Goal: Information Seeking & Learning: Learn about a topic

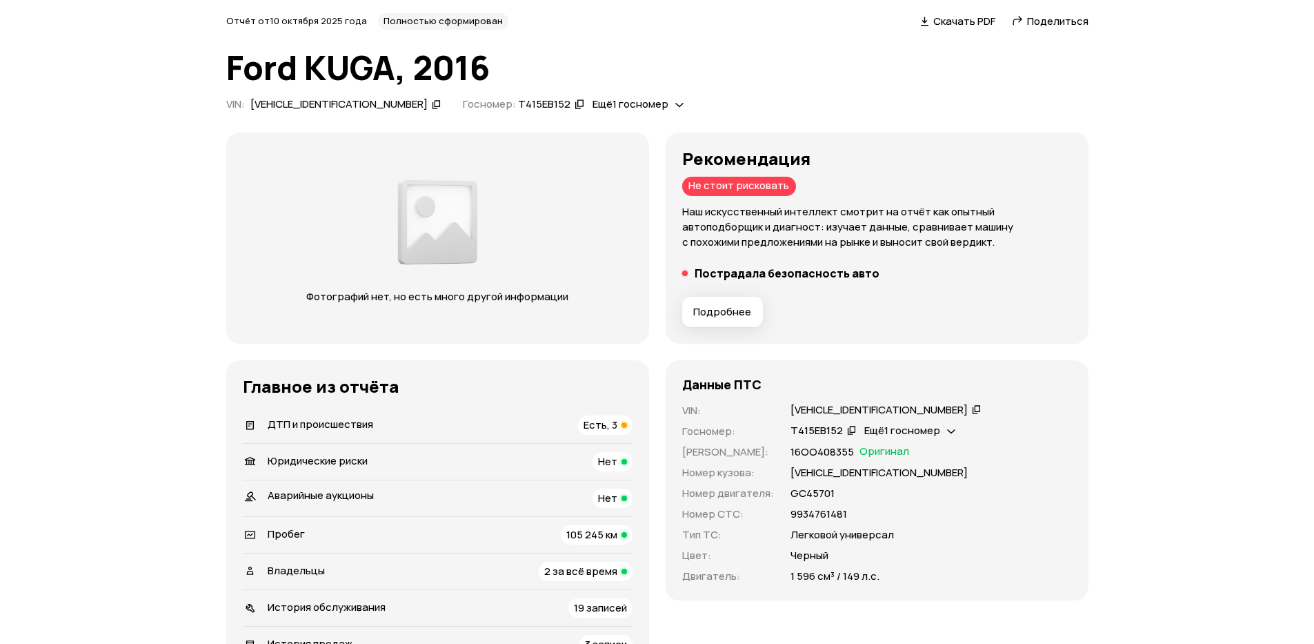
scroll to position [83, 0]
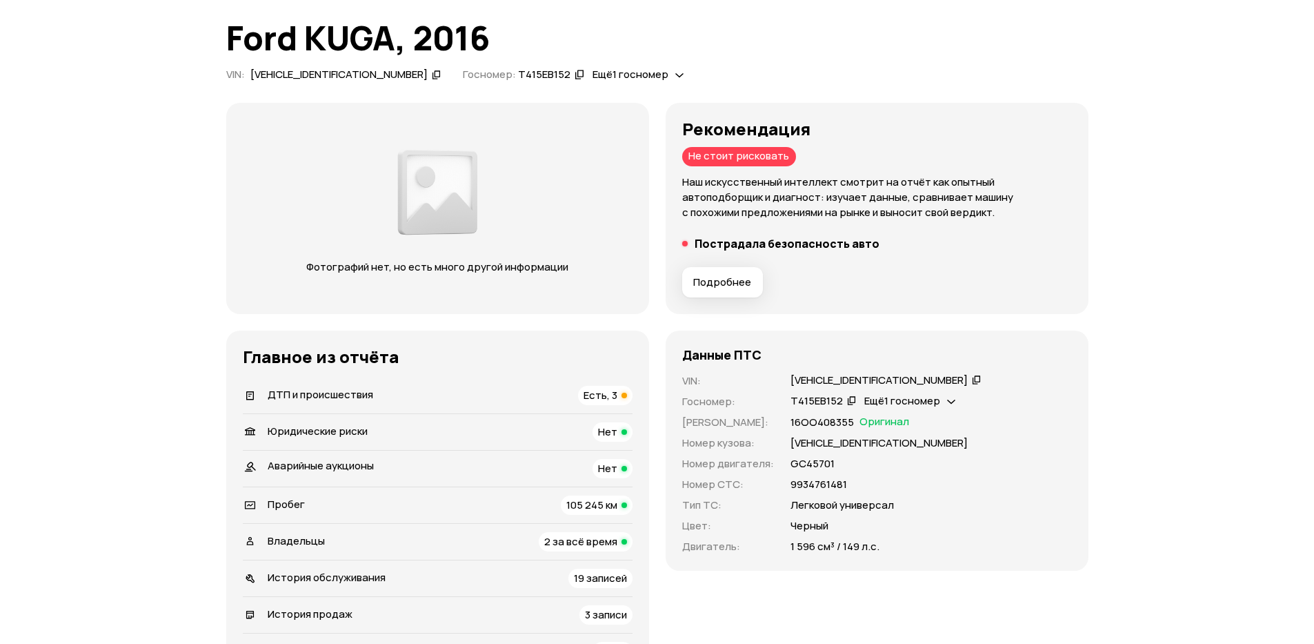
click at [611, 391] on span "Есть, 3" at bounding box center [601, 395] width 34 height 14
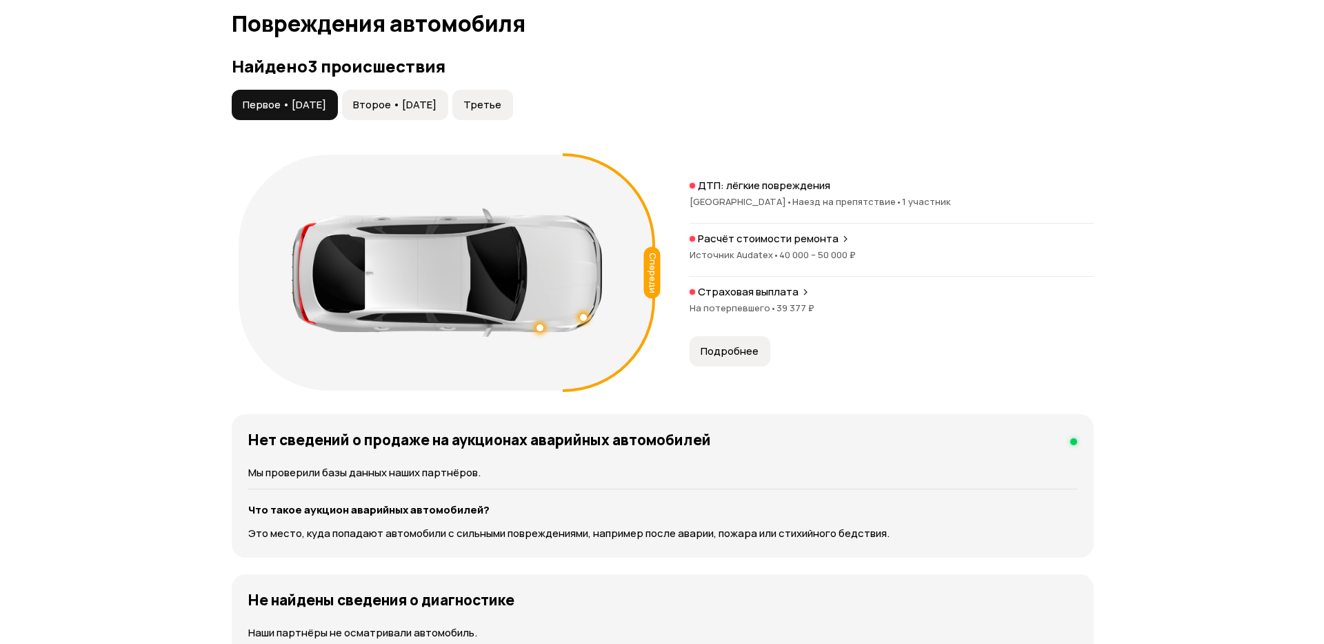
scroll to position [1371, 0]
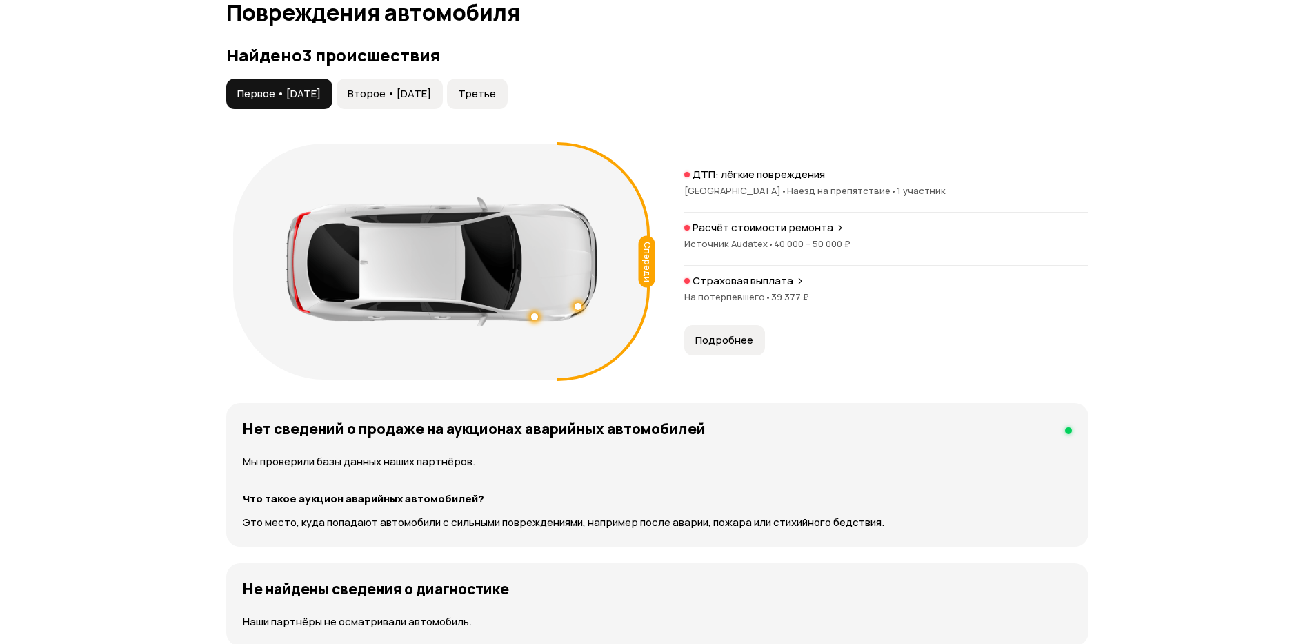
click at [755, 188] on span "Нижегородская область •" at bounding box center [735, 190] width 103 height 12
click at [759, 210] on div "ДТП: лёгкие повреждения Нижегородская область • Наезд на препятствие • 1 участн…" at bounding box center [886, 190] width 404 height 45
click at [760, 221] on p "Расчёт стоимости ремонта" at bounding box center [763, 228] width 141 height 14
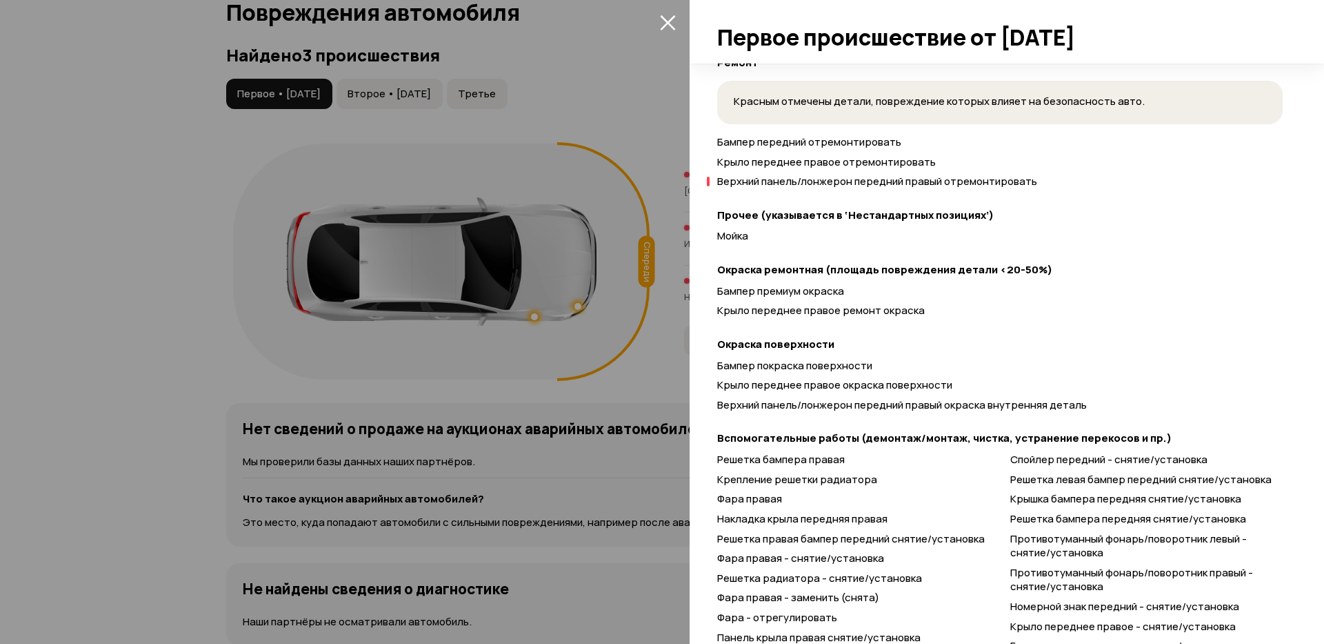
scroll to position [586, 0]
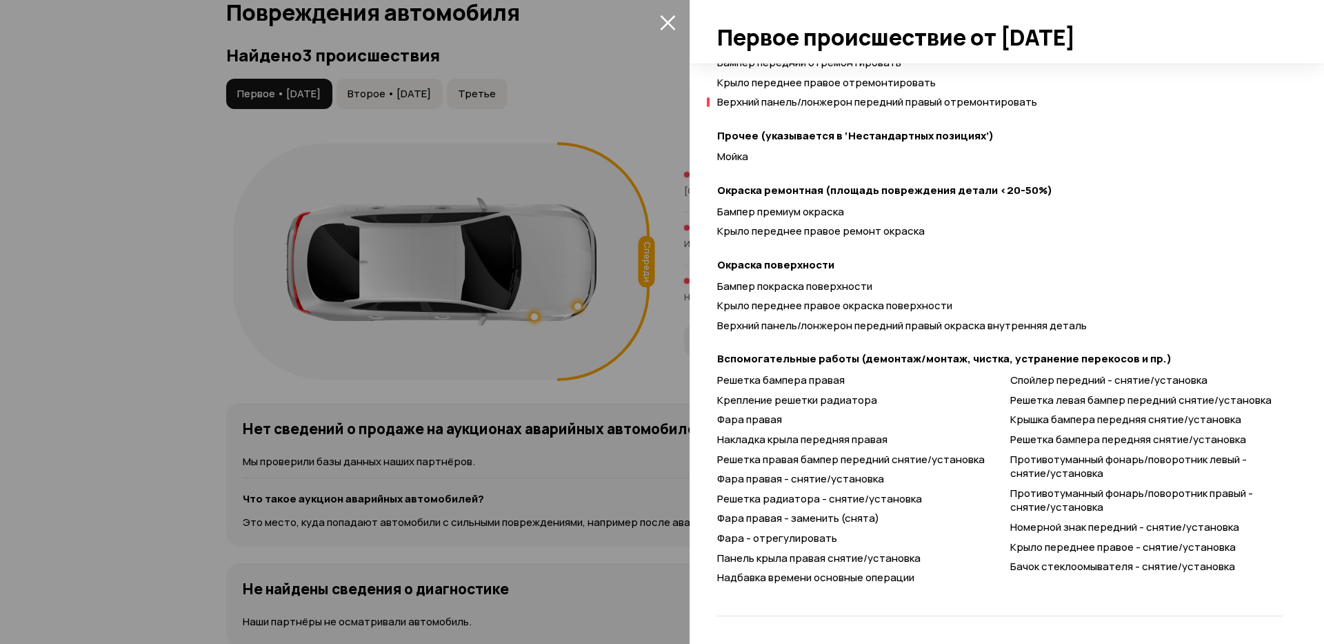
click at [652, 145] on div at bounding box center [662, 322] width 1324 height 644
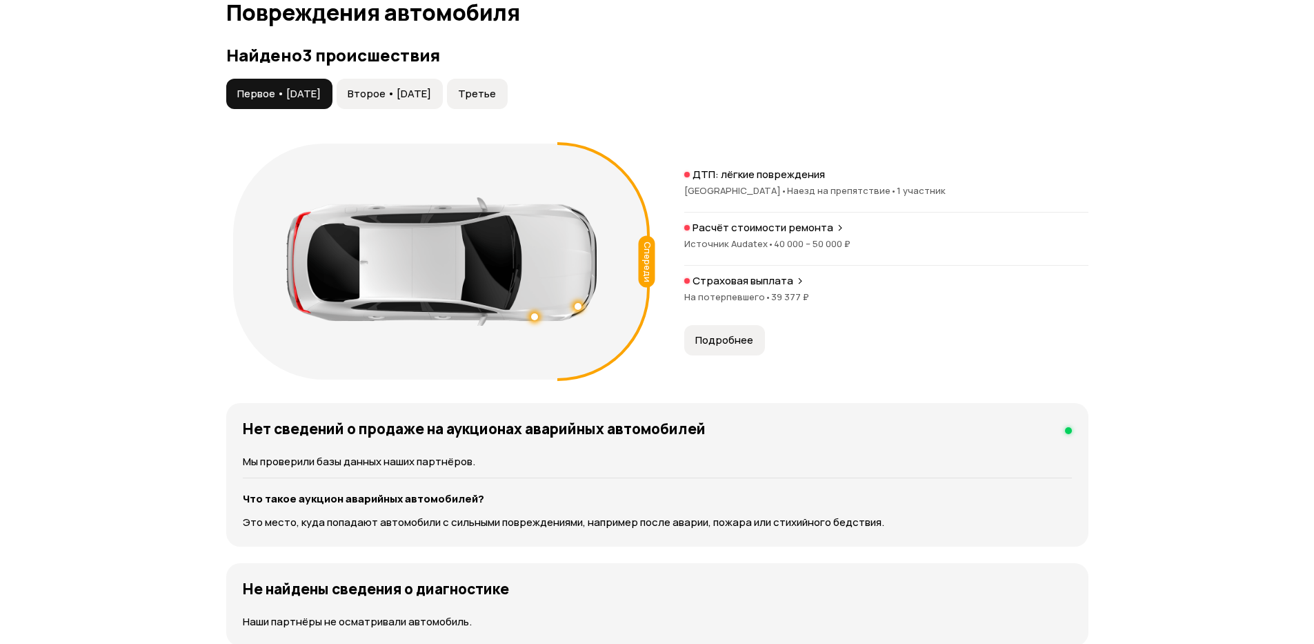
click at [730, 282] on p "Страховая выплата" at bounding box center [743, 281] width 101 height 14
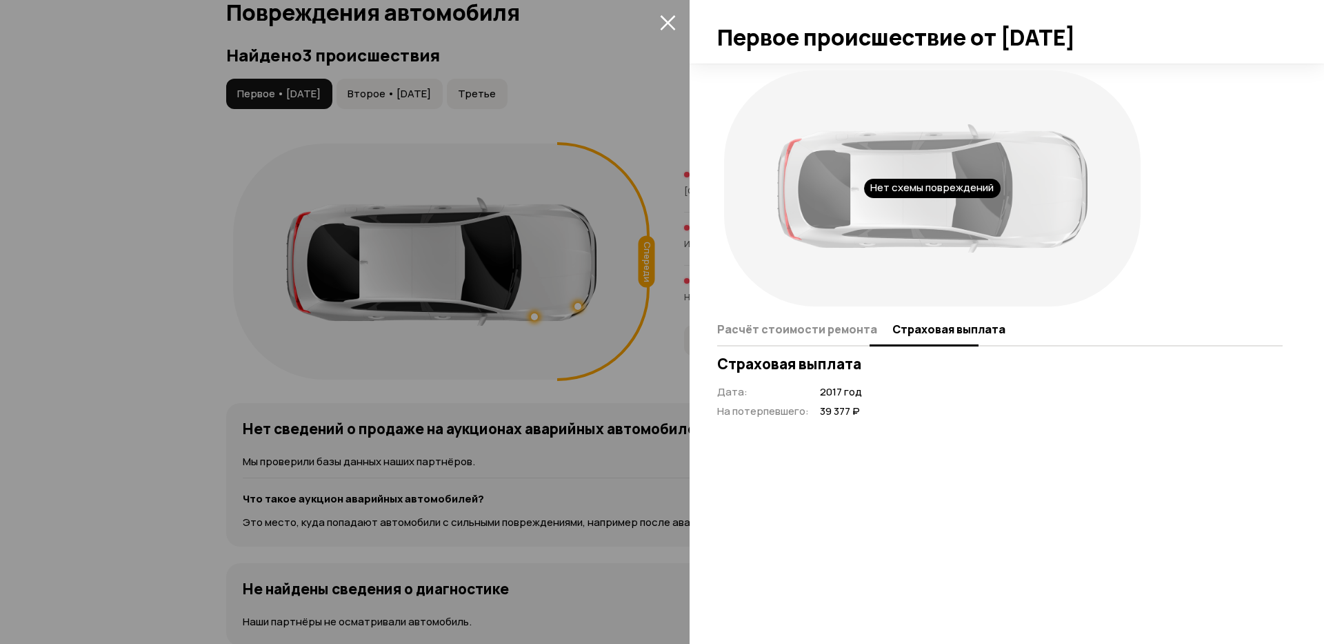
click at [828, 331] on span "Расчёт стоимости ремонта" at bounding box center [797, 329] width 160 height 14
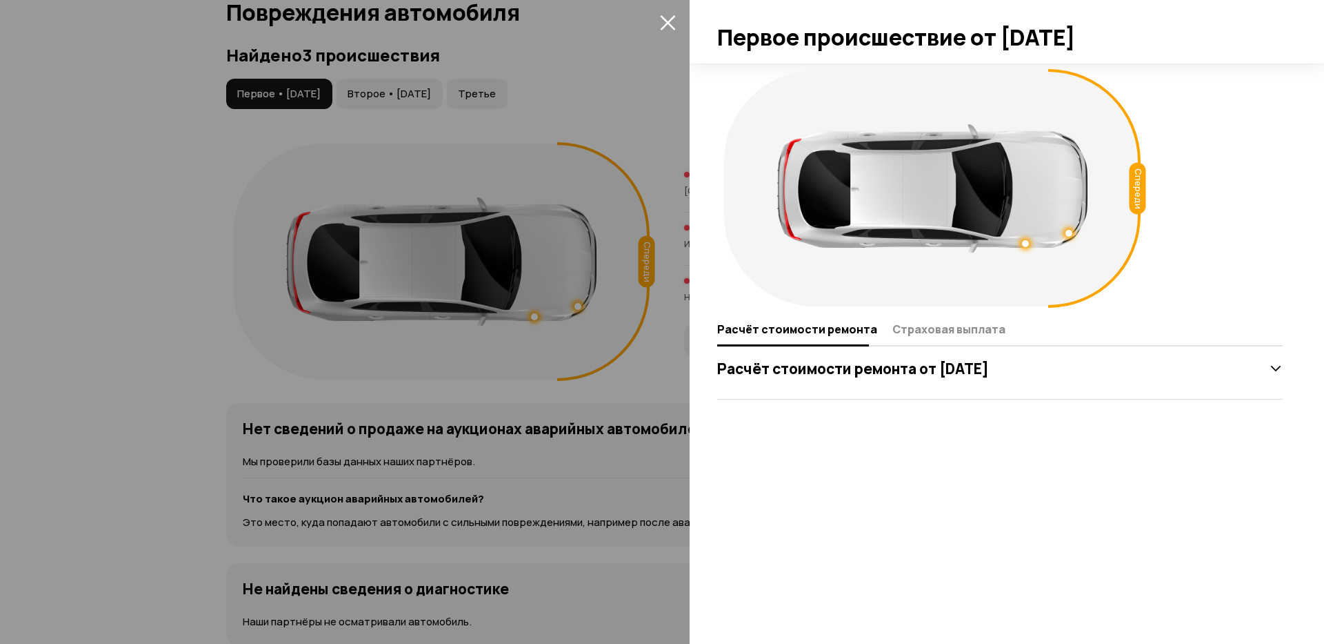
click at [918, 369] on h3 "Расчёт стоимости ремонта от [DATE]" at bounding box center [853, 368] width 272 height 18
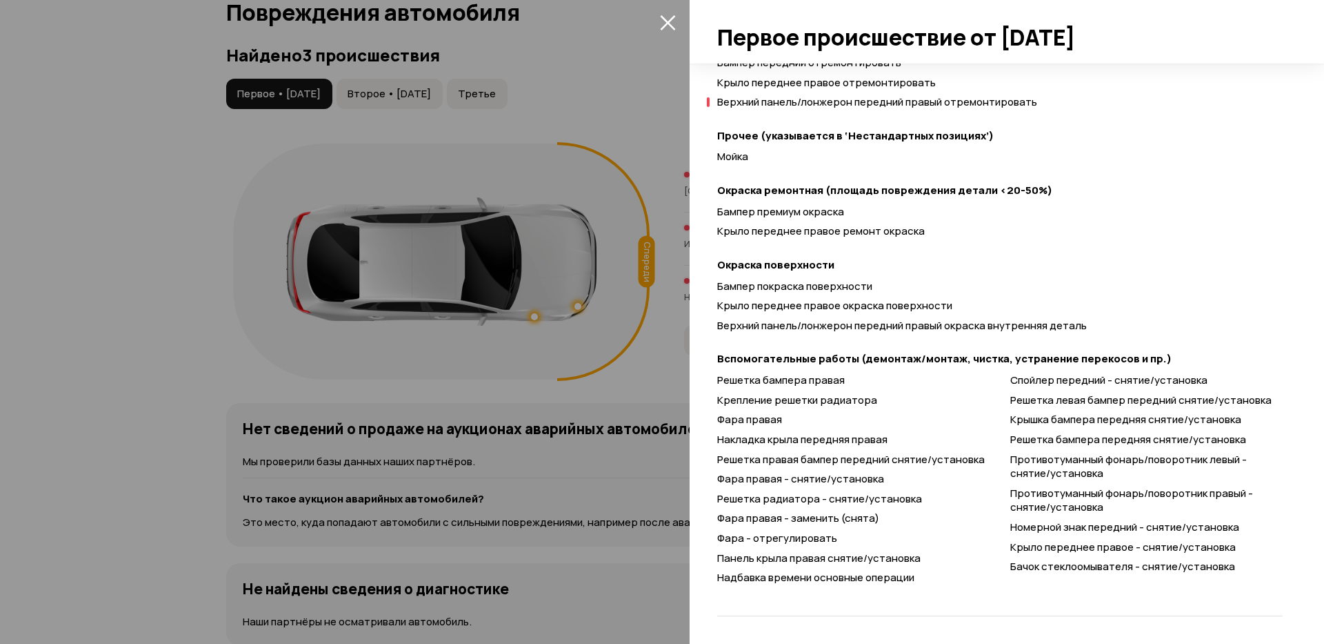
click at [644, 383] on div at bounding box center [662, 322] width 1324 height 644
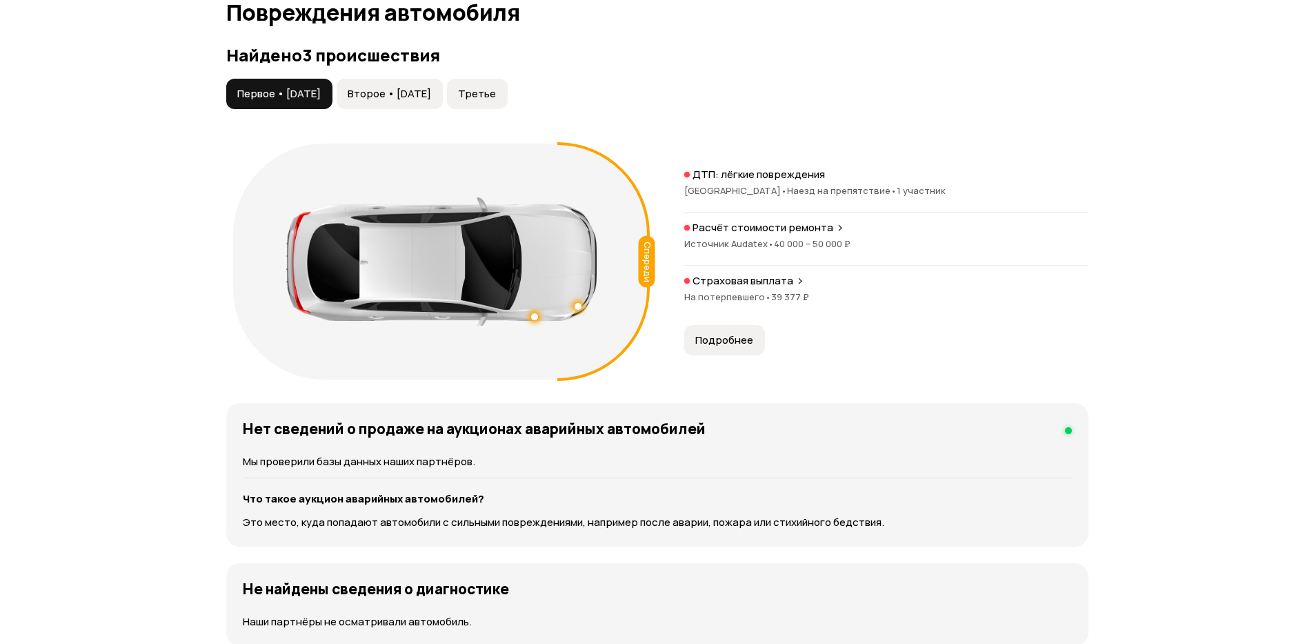
click at [720, 241] on span "Источник Audatex •" at bounding box center [729, 243] width 90 height 12
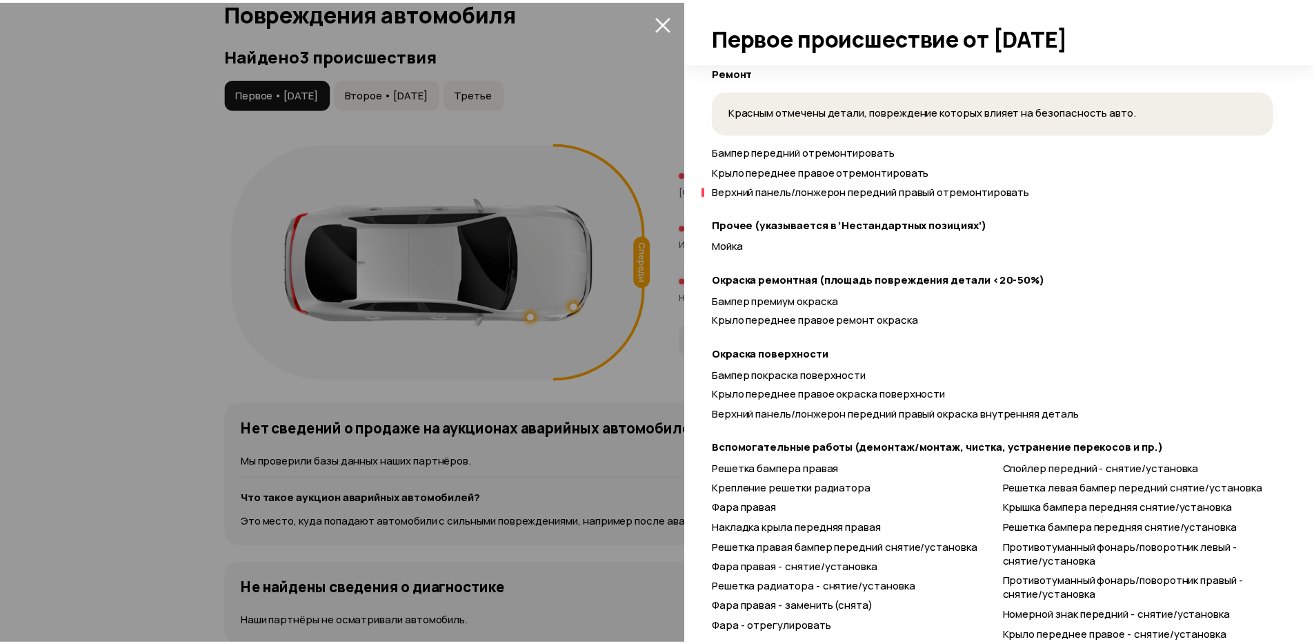
scroll to position [414, 0]
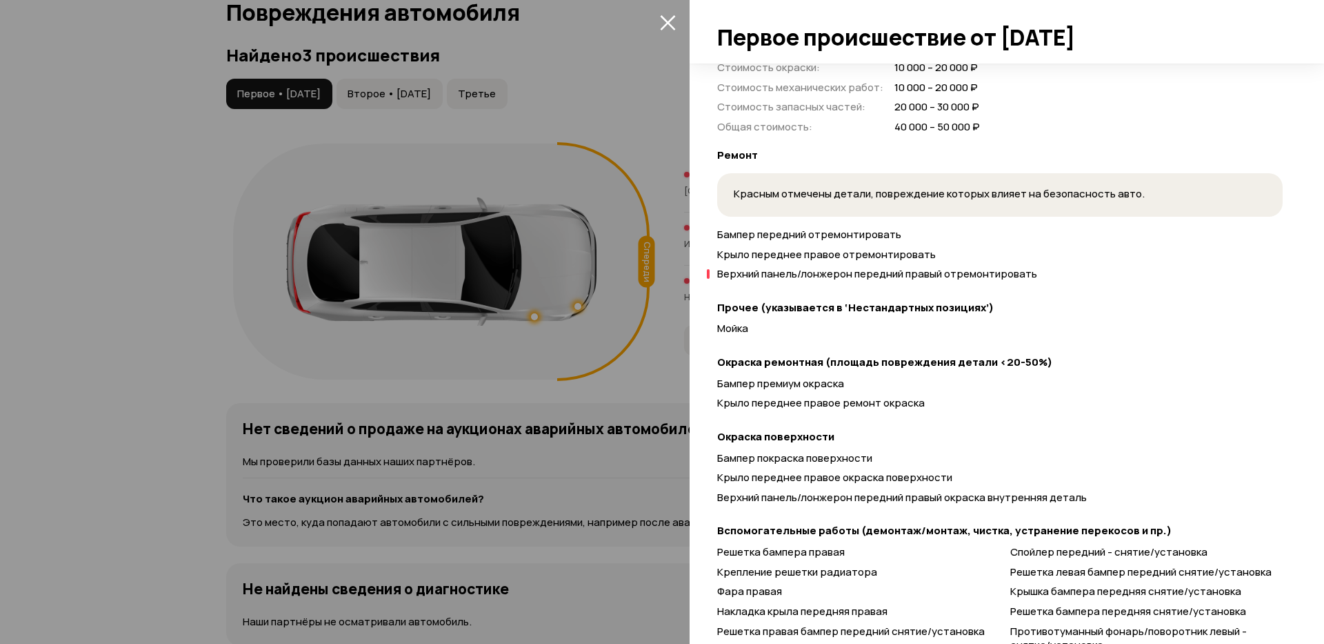
click at [662, 201] on div at bounding box center [662, 322] width 1324 height 644
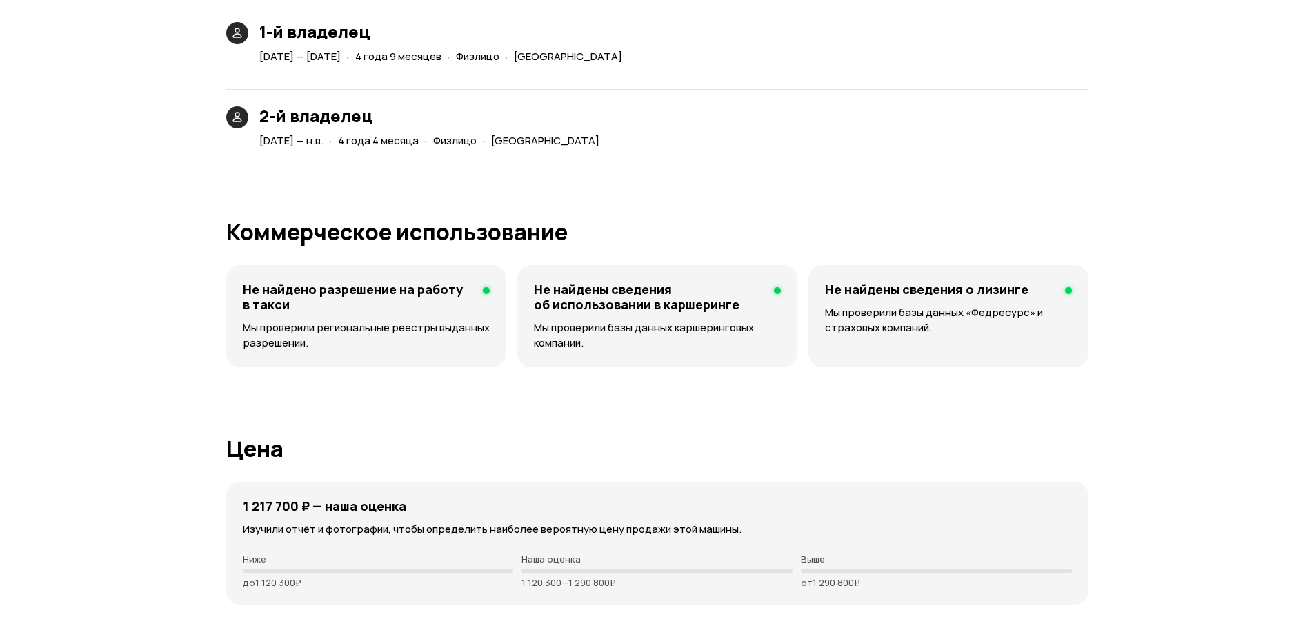
scroll to position [3358, 0]
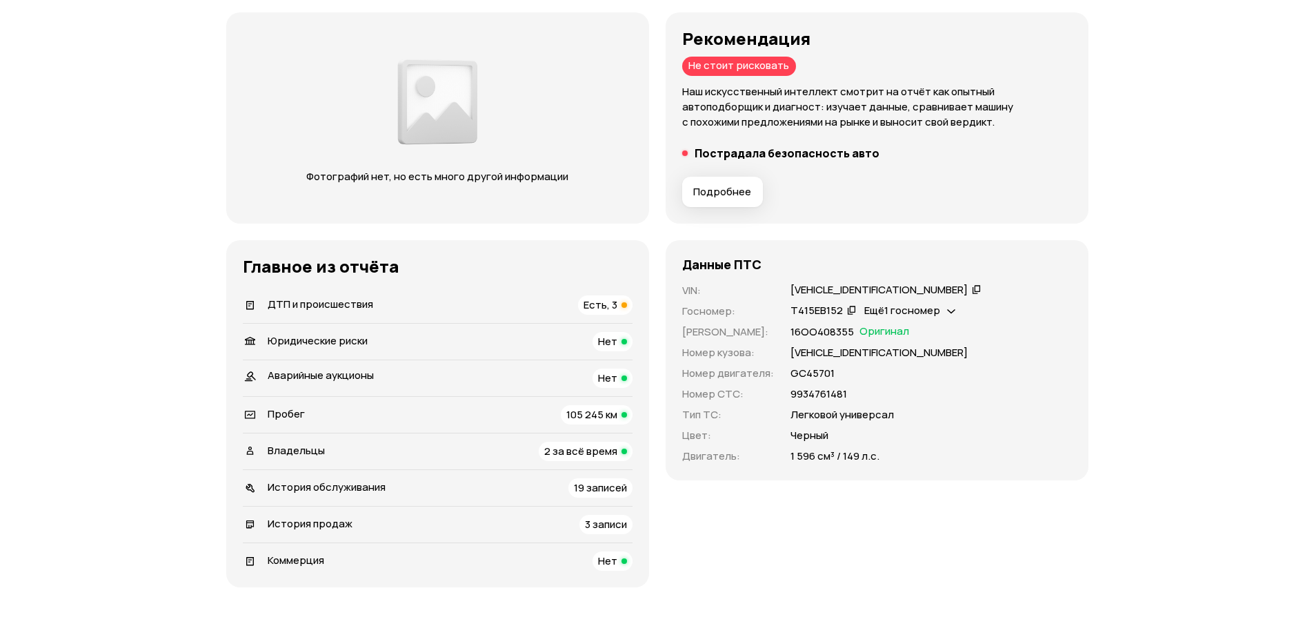
scroll to position [83, 0]
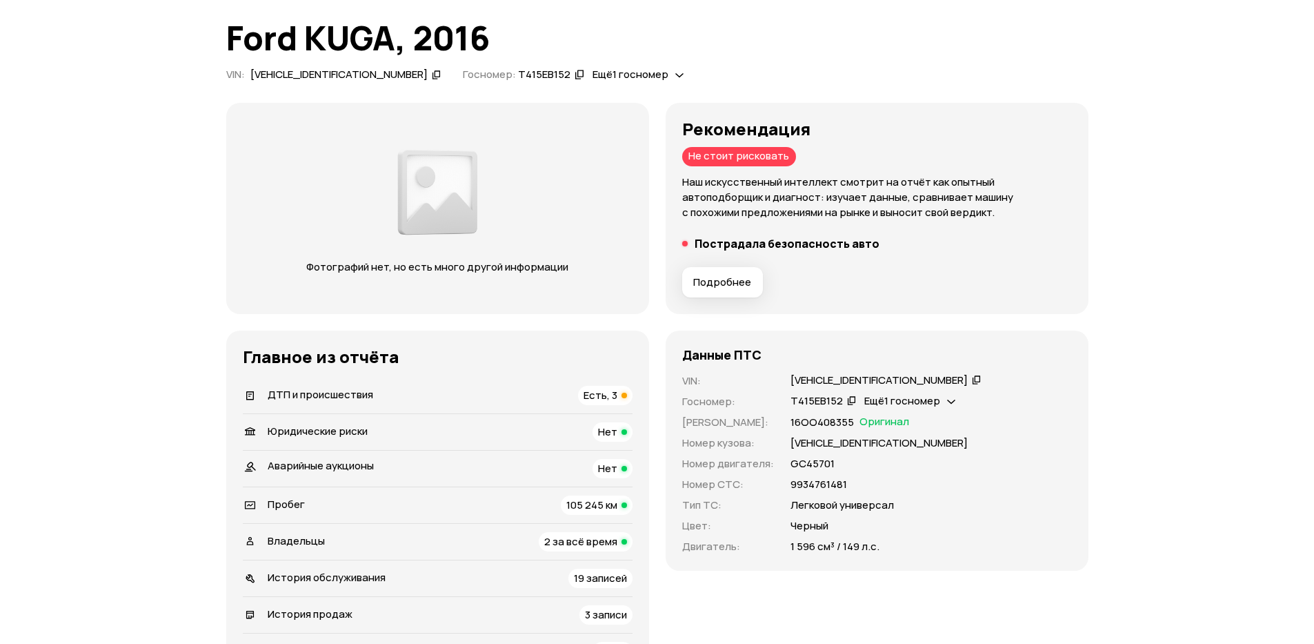
click at [612, 393] on span "Есть, 3" at bounding box center [601, 395] width 34 height 14
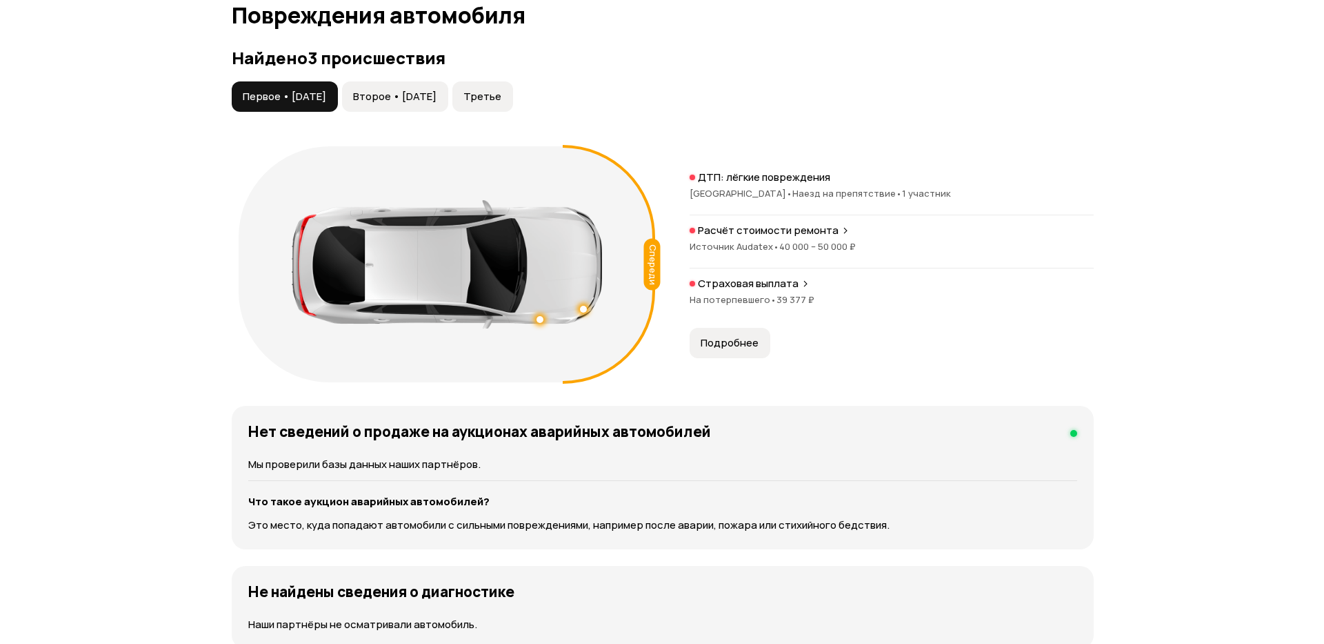
scroll to position [1371, 0]
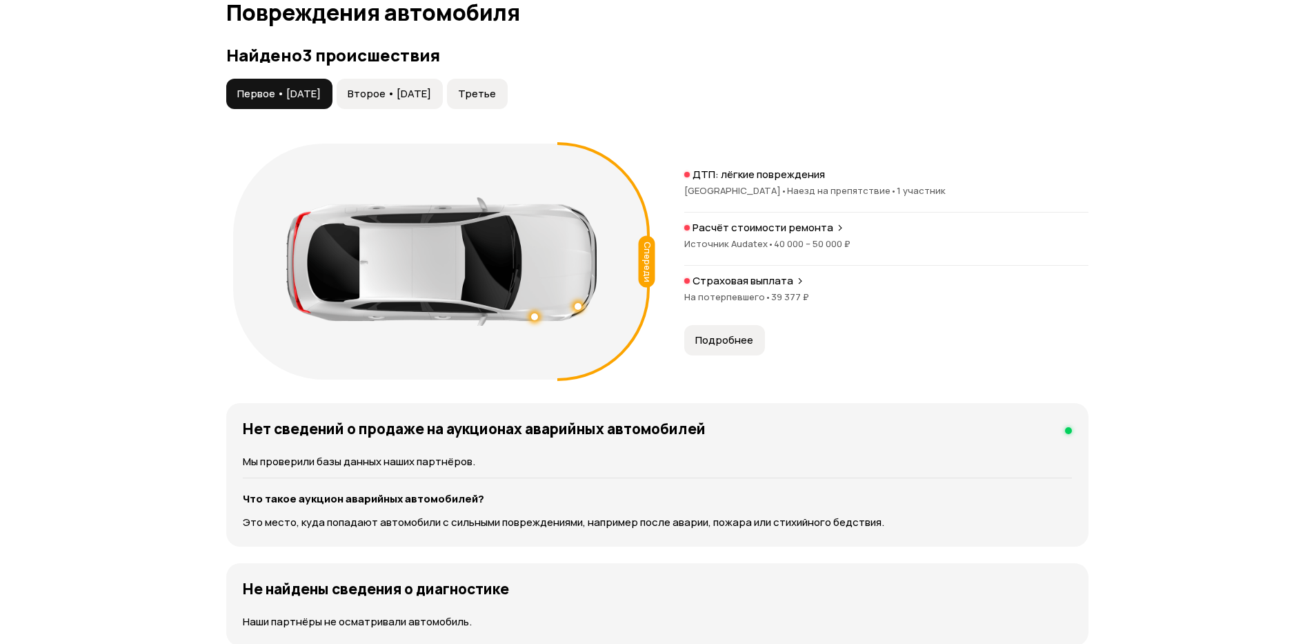
click at [738, 233] on p "Расчёт стоимости ремонта" at bounding box center [763, 228] width 141 height 14
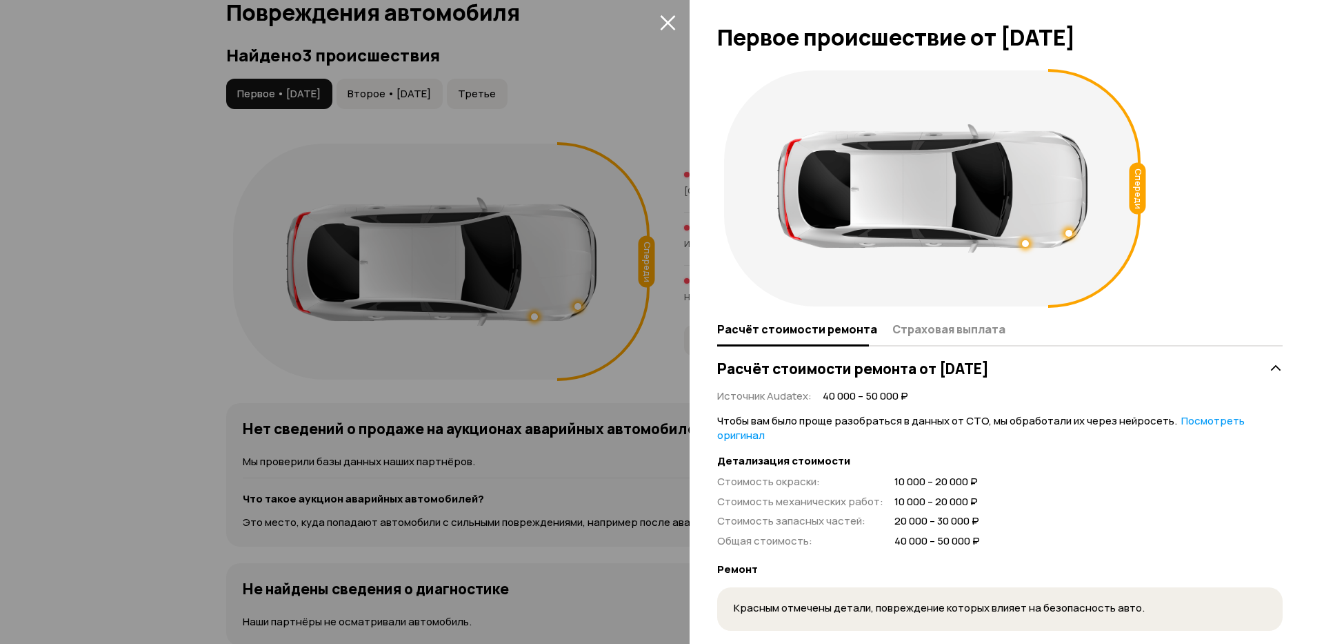
click at [641, 317] on div at bounding box center [662, 322] width 1324 height 644
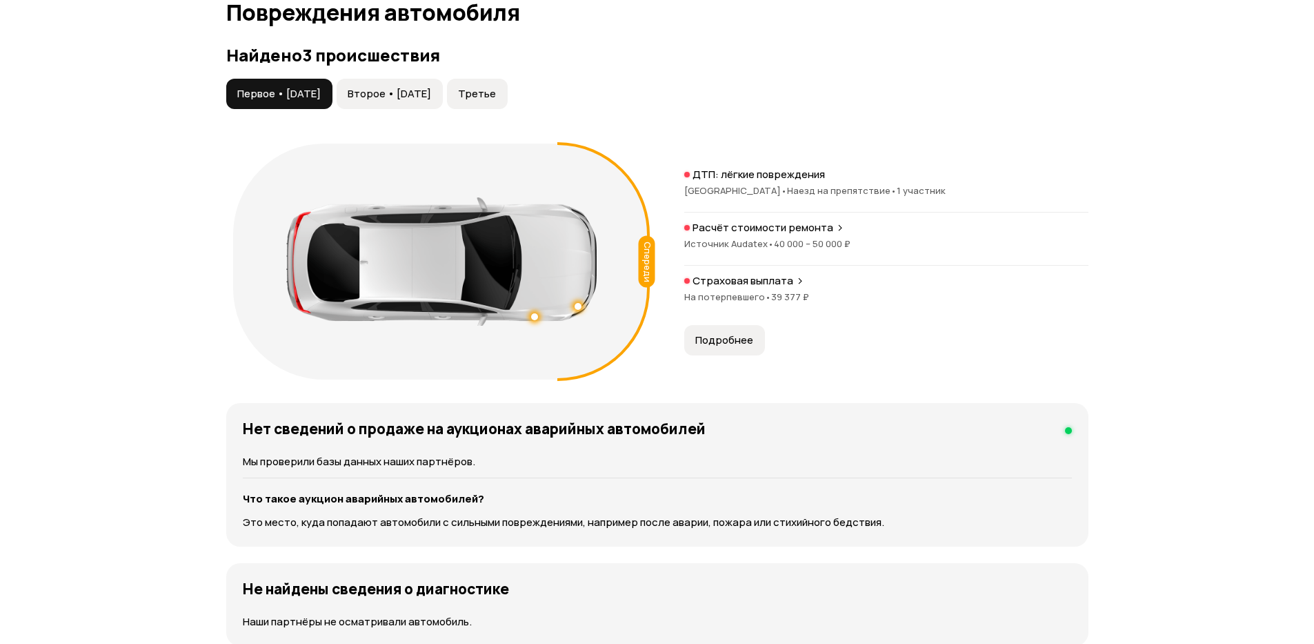
click at [706, 295] on span "На потерпевшего •" at bounding box center [727, 296] width 87 height 12
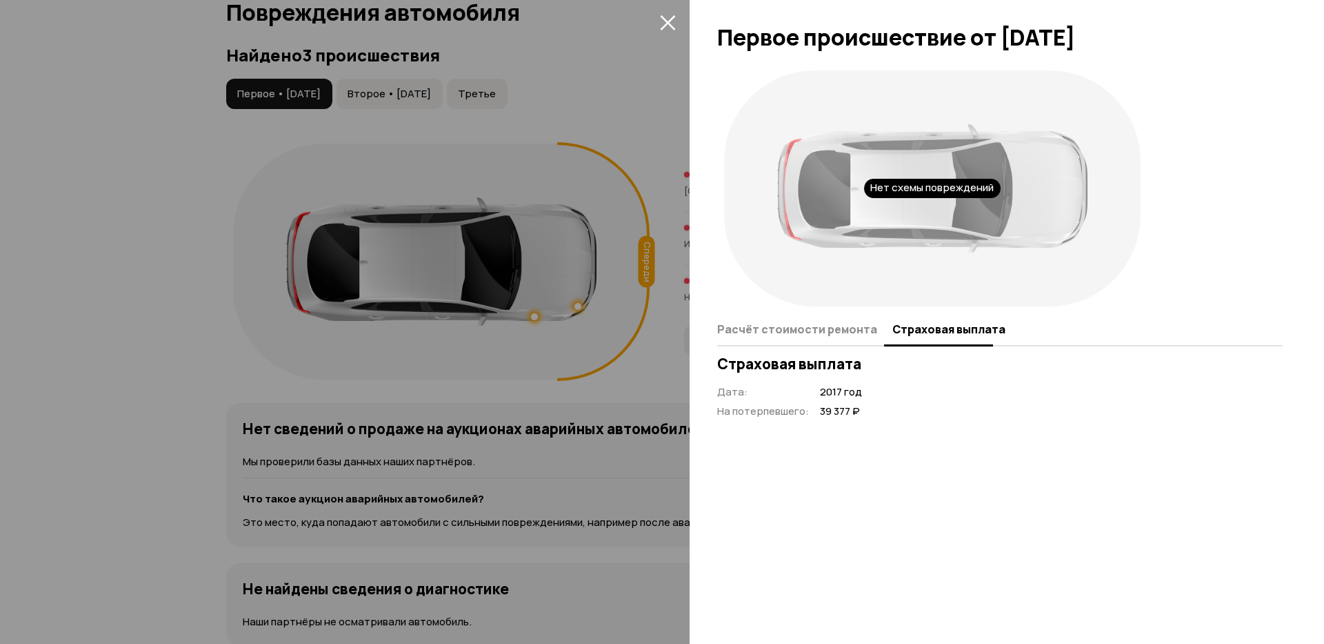
click at [636, 330] on div at bounding box center [662, 322] width 1324 height 644
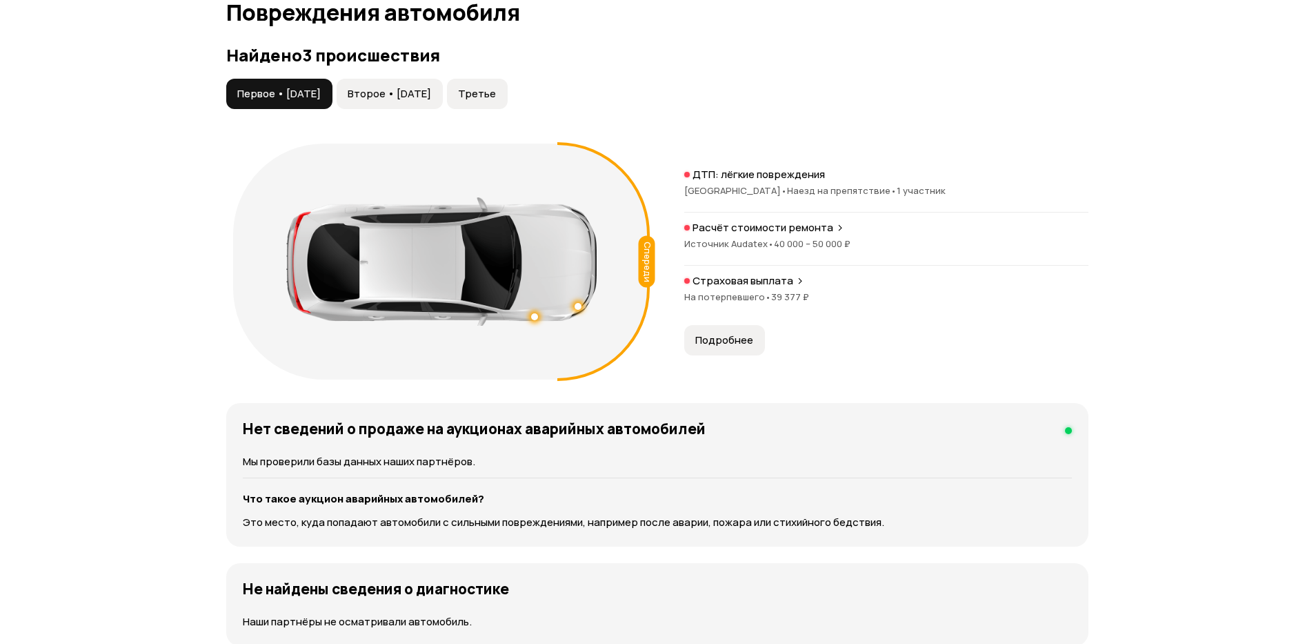
click at [395, 84] on div "Найдено 3 происшествия Первое • [DATE] Второе • [DATE] Третье Спереди ДТП: лёгк…" at bounding box center [657, 216] width 862 height 341
click at [405, 93] on span "Второе • [DATE]" at bounding box center [389, 94] width 83 height 14
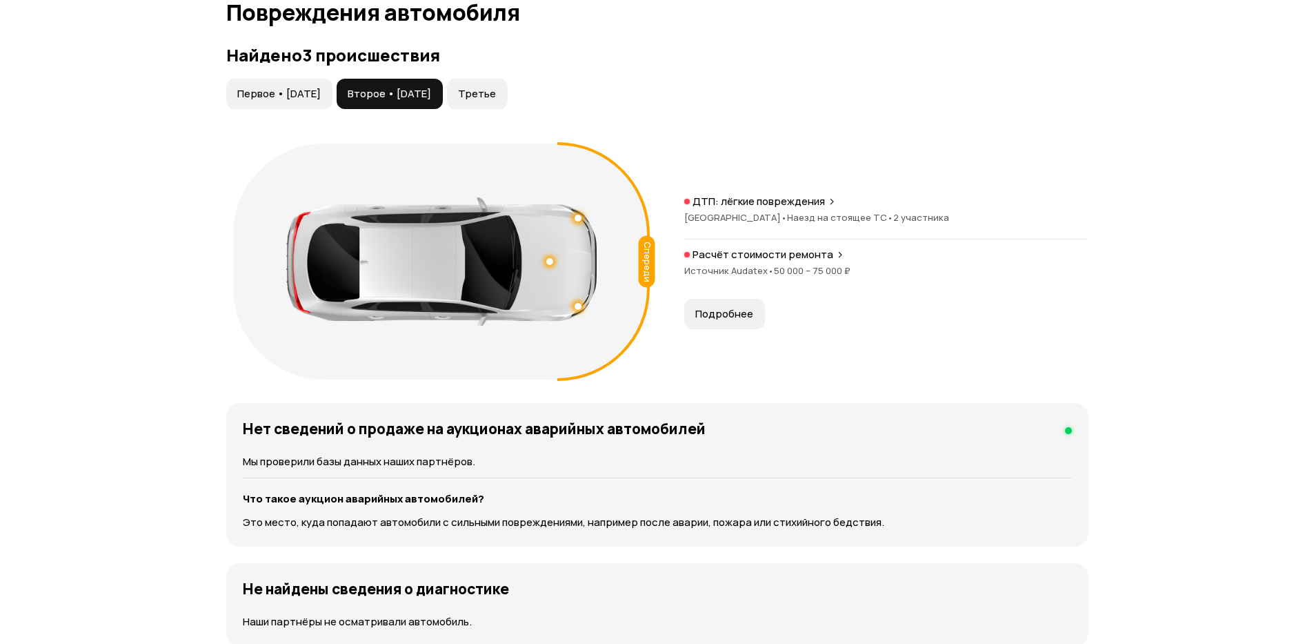
click at [496, 98] on span "Третье" at bounding box center [477, 94] width 38 height 14
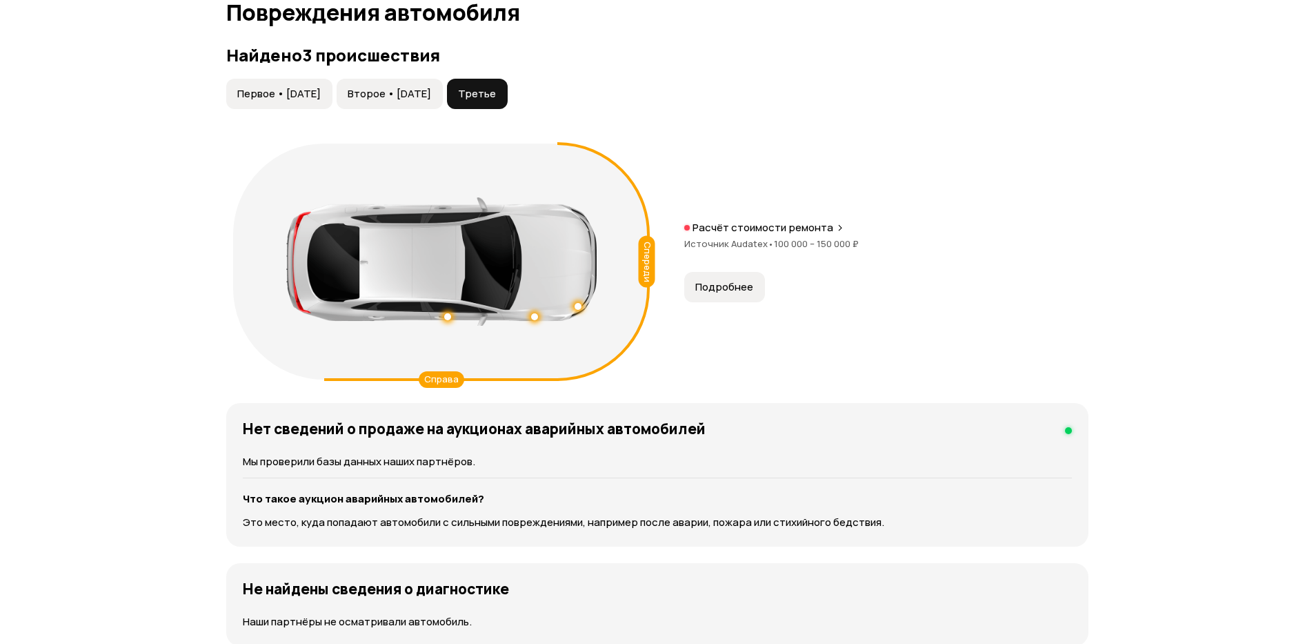
click at [431, 93] on span "Второе • [DATE]" at bounding box center [389, 94] width 83 height 14
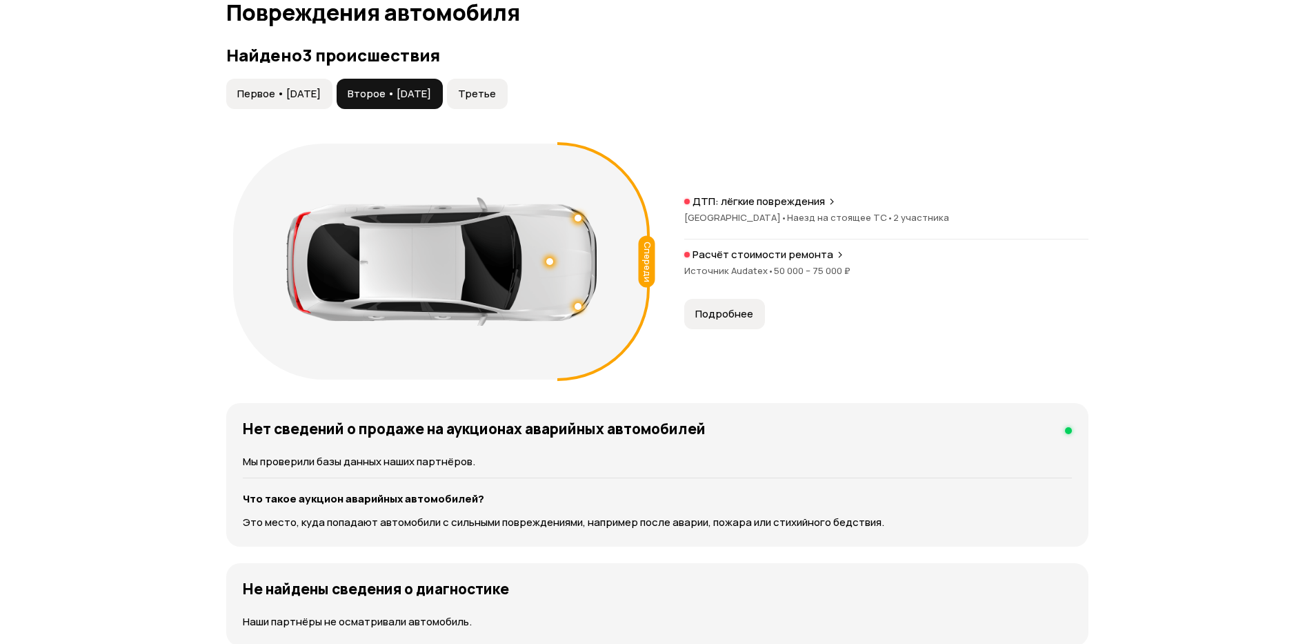
click at [496, 95] on span "Третье" at bounding box center [477, 94] width 38 height 14
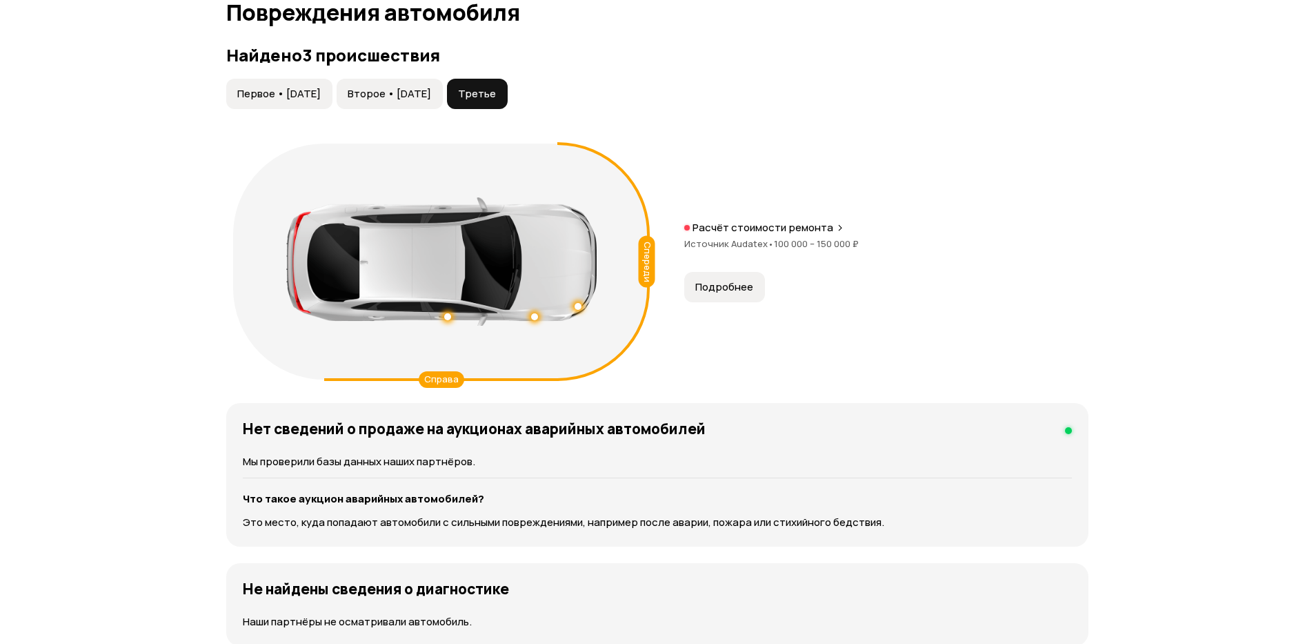
click at [321, 90] on span "Первое • [DATE]" at bounding box center [278, 94] width 83 height 14
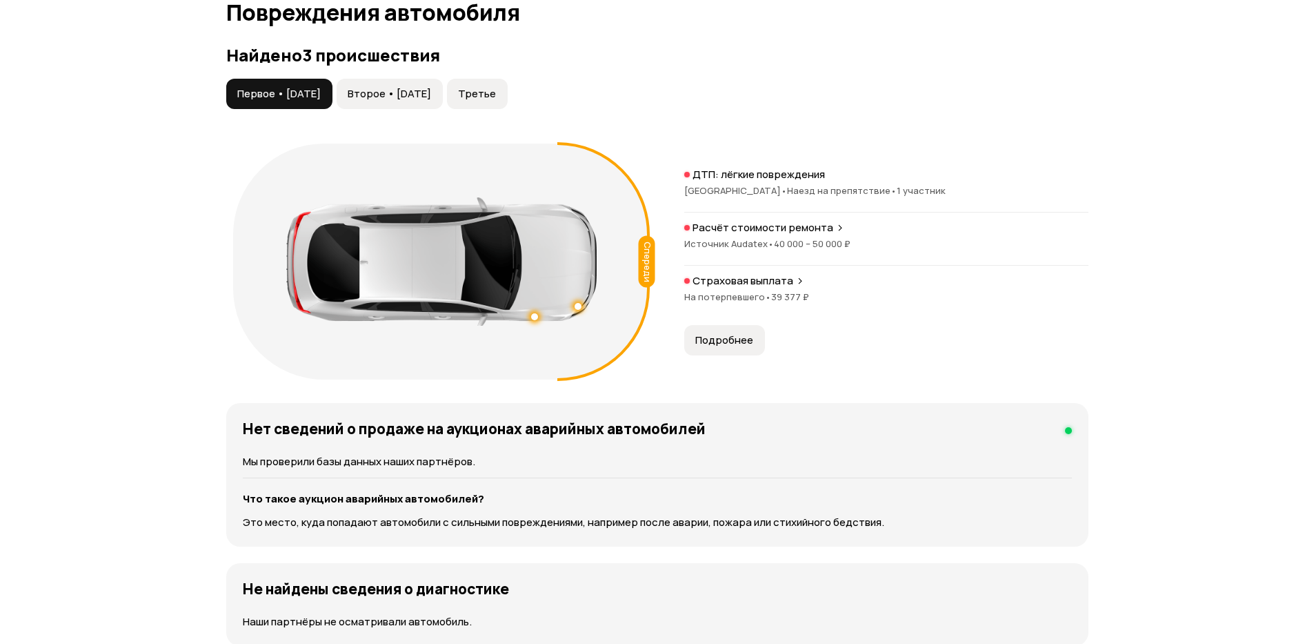
click at [431, 100] on span "Второе • [DATE]" at bounding box center [389, 94] width 83 height 14
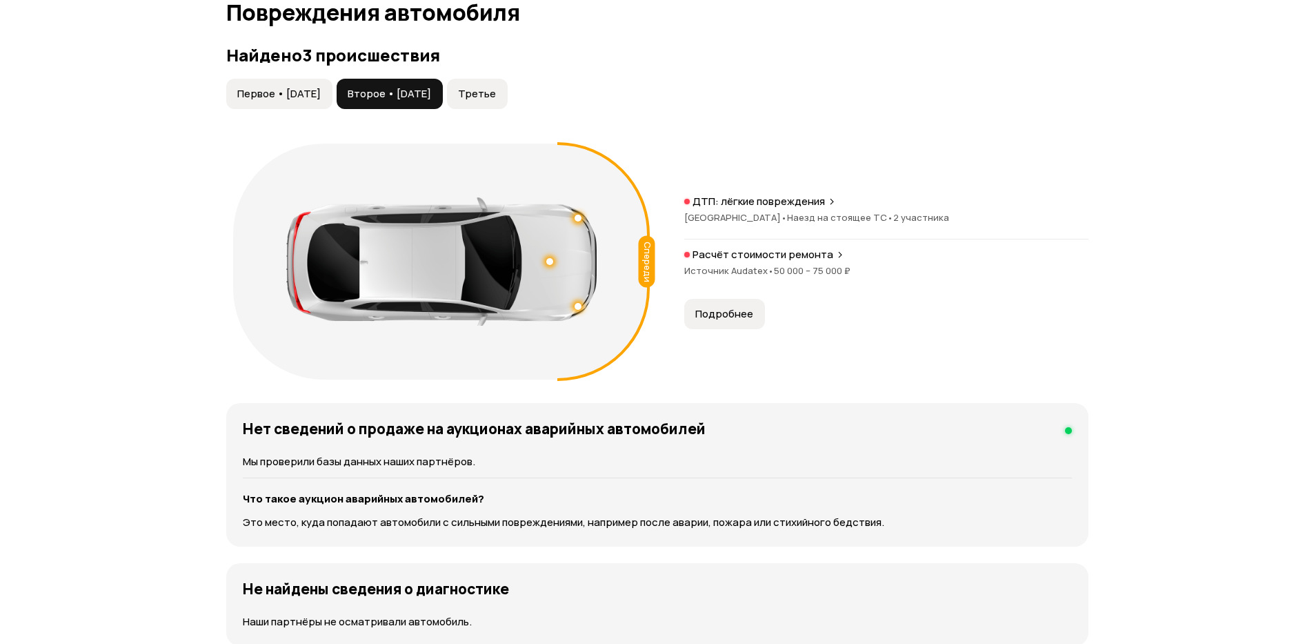
click at [496, 94] on span "Третье" at bounding box center [477, 94] width 38 height 14
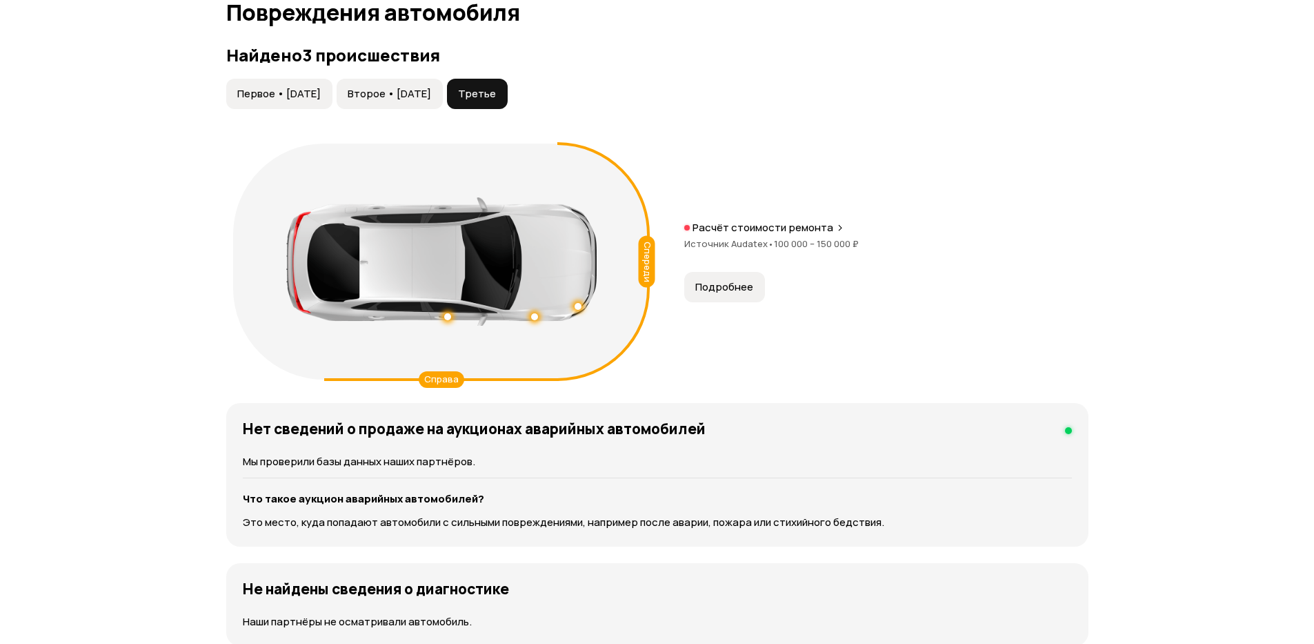
click at [733, 233] on p "Расчёт стоимости ремонта" at bounding box center [763, 228] width 141 height 14
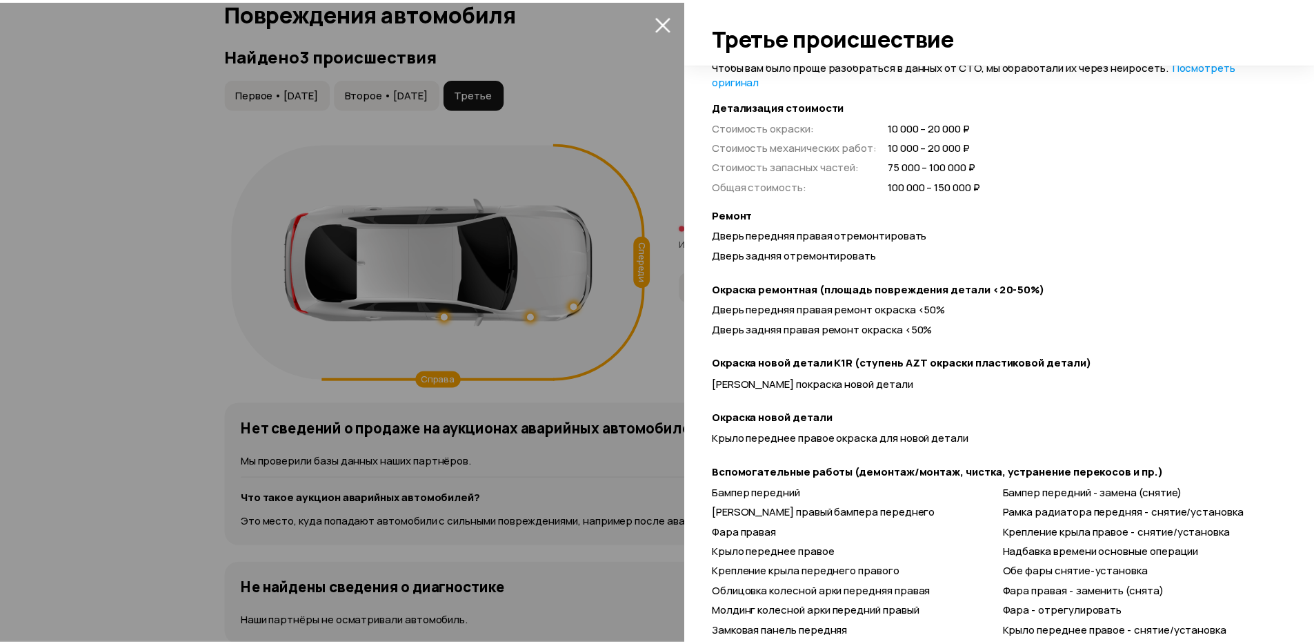
scroll to position [451, 0]
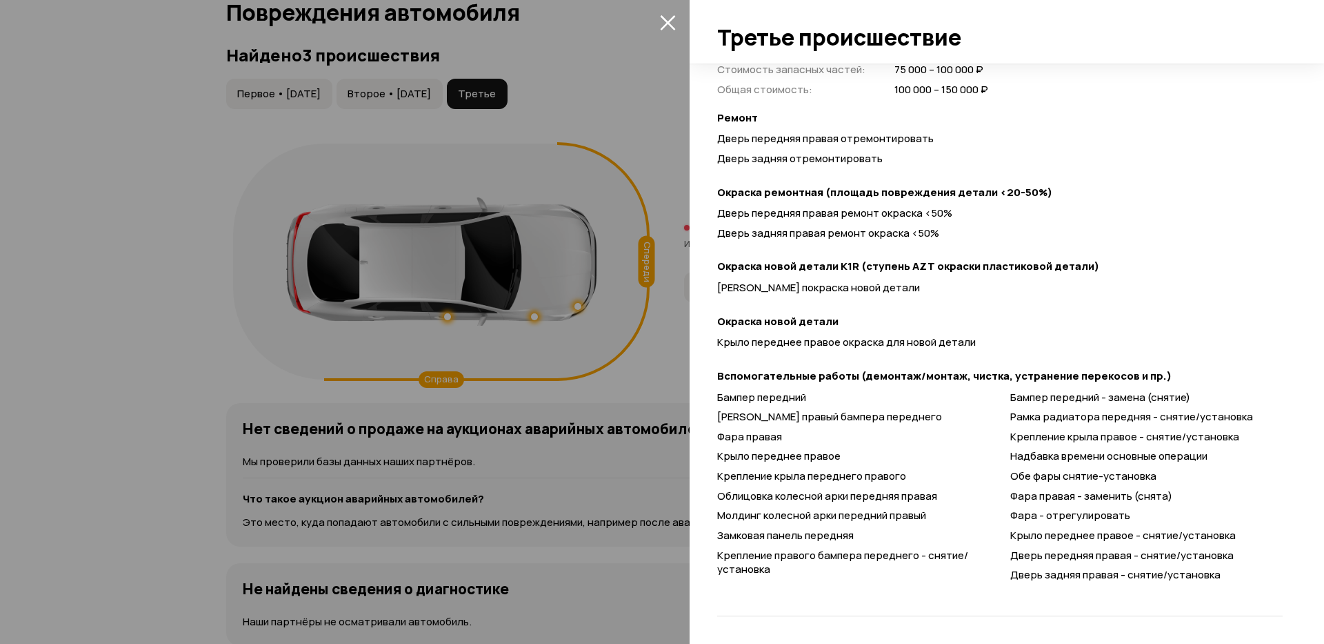
click at [666, 26] on icon "закрыть" at bounding box center [668, 22] width 16 height 16
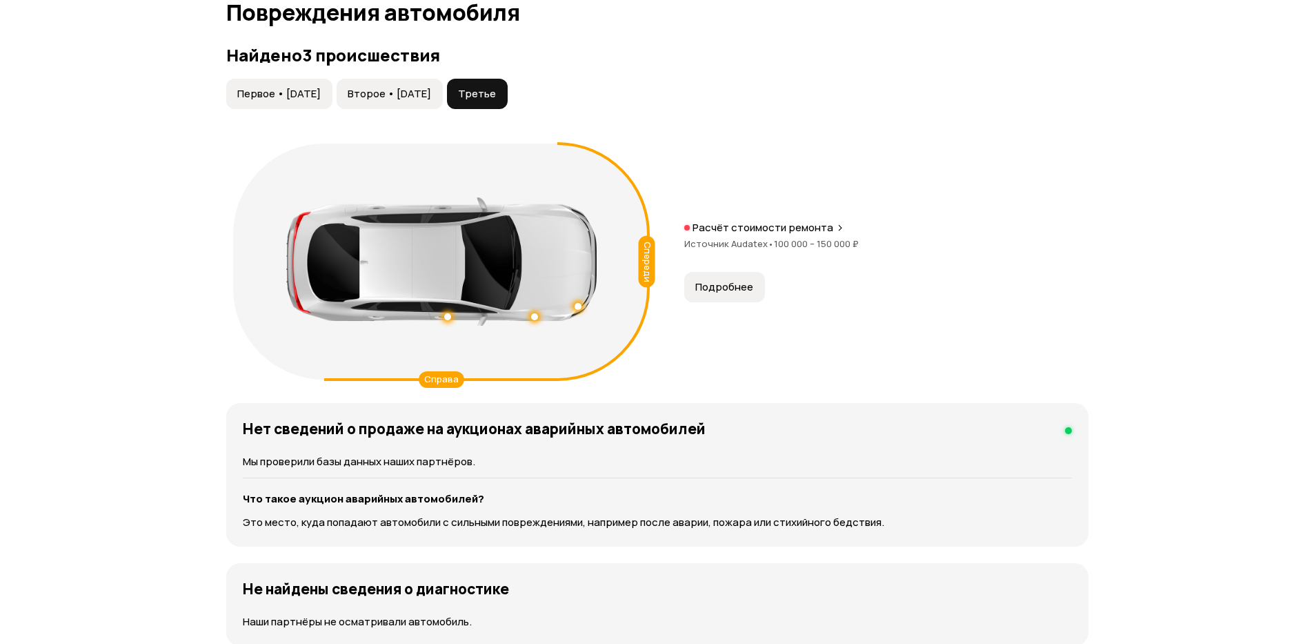
scroll to position [1372, 0]
